Goal: Transaction & Acquisition: Purchase product/service

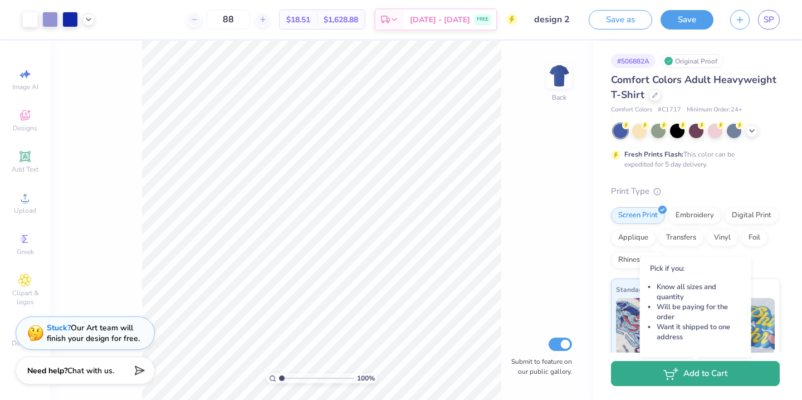
click at [685, 384] on button "Add to Cart" at bounding box center [695, 373] width 169 height 25
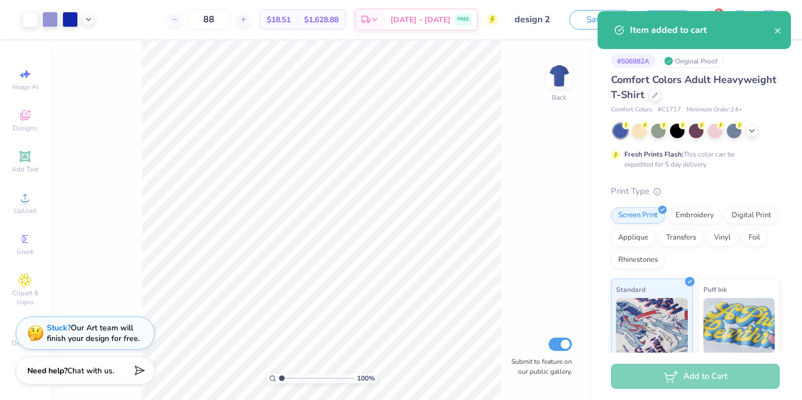
click at [730, 37] on div "Item added to cart" at bounding box center [693, 30] width 193 height 38
click at [591, 137] on div "100 % Back Submit to feature on our public gallery." at bounding box center [321, 220] width 543 height 359
click at [728, 3] on div "Save as Save 1 SP" at bounding box center [685, 19] width 233 height 39
click at [778, 30] on icon "close" at bounding box center [778, 31] width 6 height 6
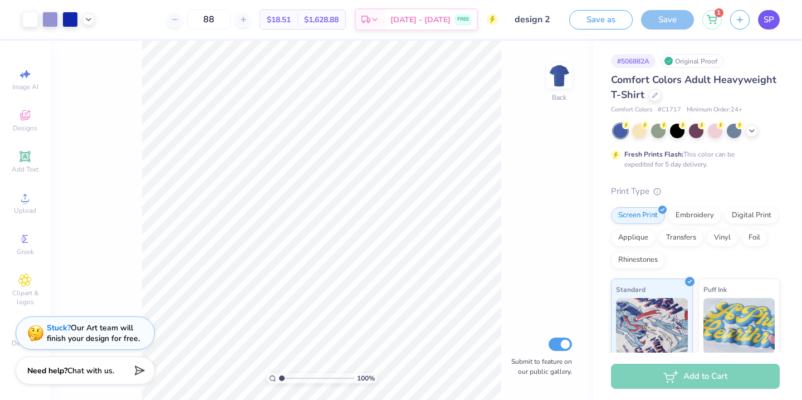
click at [770, 19] on span "SP" at bounding box center [768, 19] width 11 height 13
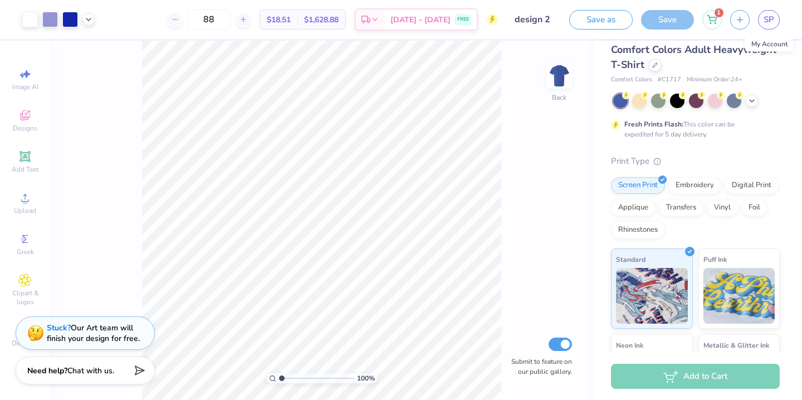
scroll to position [36, 0]
